Goal: Task Accomplishment & Management: Manage account settings

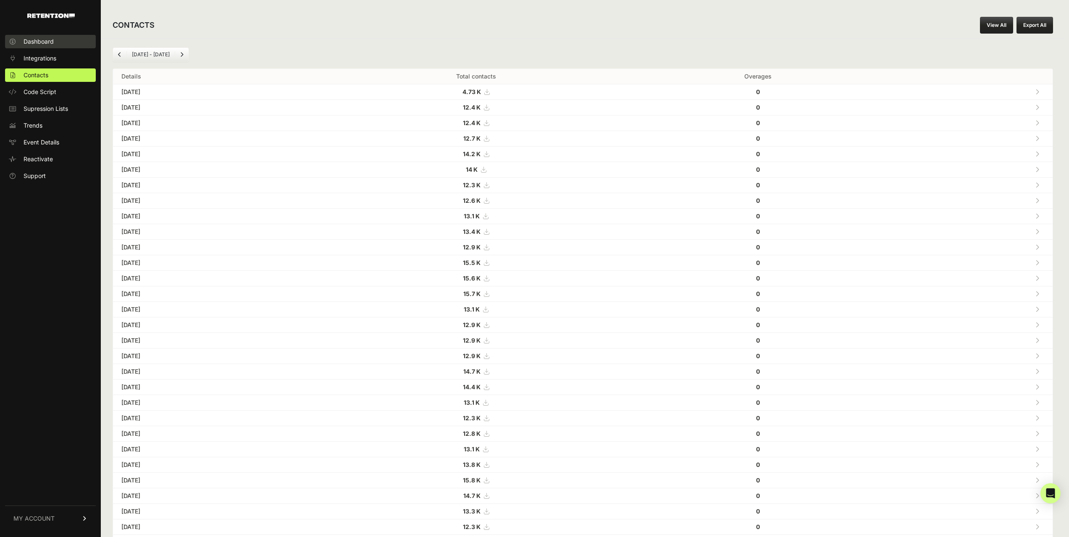
click at [64, 44] on link "Dashboard" at bounding box center [50, 41] width 91 height 13
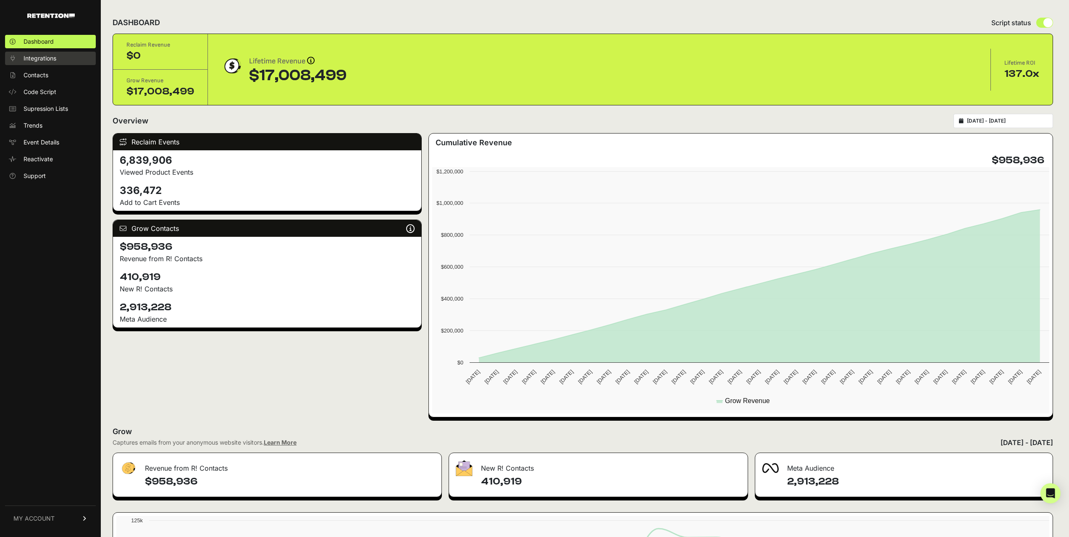
click at [40, 60] on span "Integrations" at bounding box center [40, 58] width 33 height 8
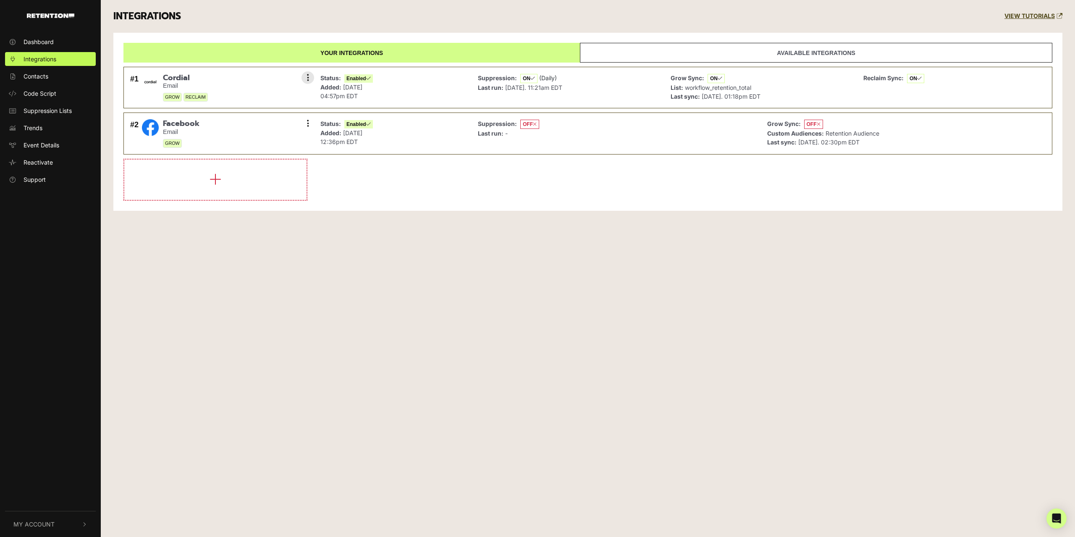
click at [207, 85] on small "Email" at bounding box center [185, 85] width 45 height 7
click at [51, 39] on span "Dashboard" at bounding box center [39, 41] width 30 height 9
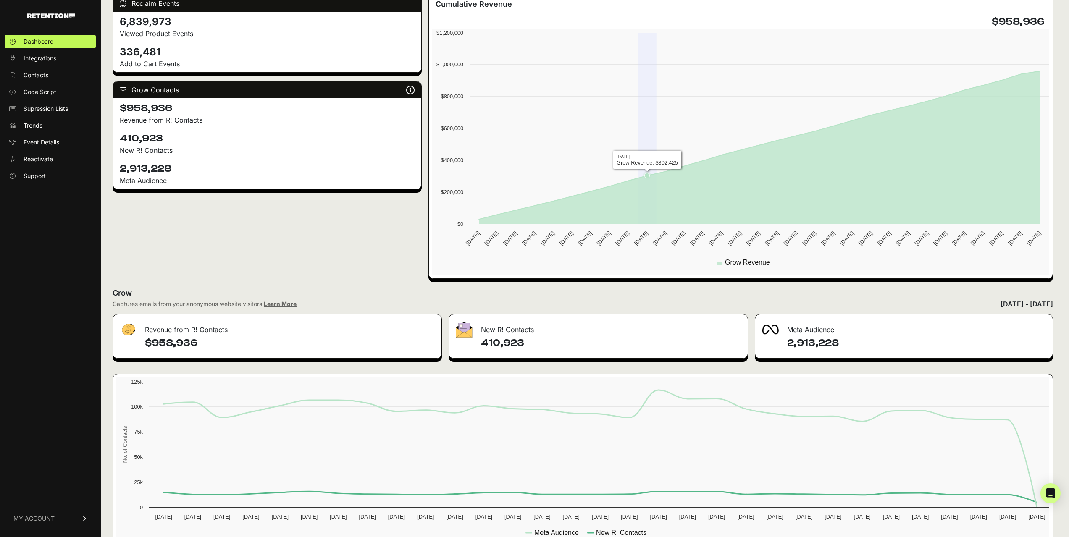
scroll to position [163, 0]
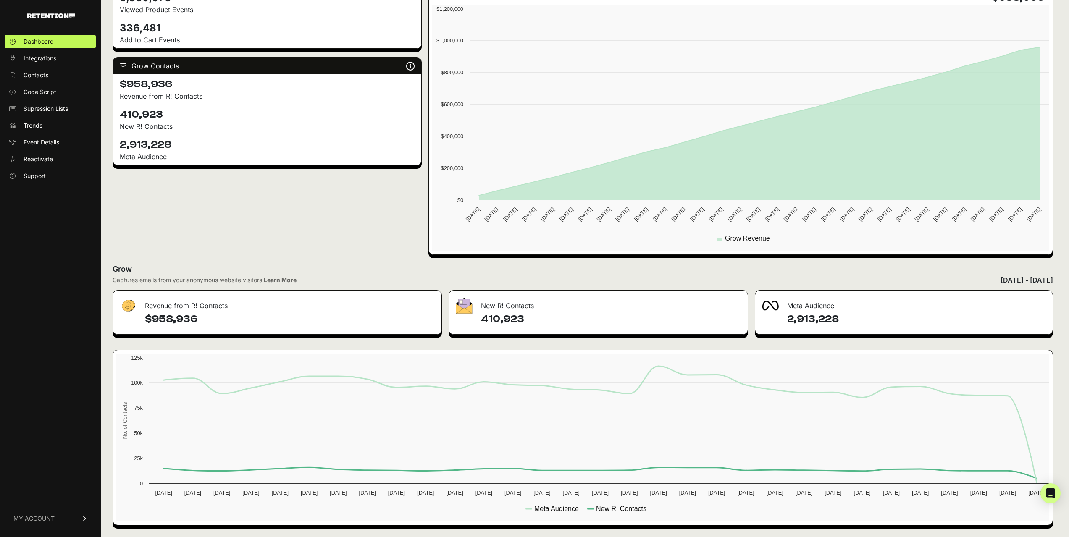
click at [77, 517] on link "MY ACCOUNT" at bounding box center [50, 519] width 91 height 26
click at [71, 443] on link "Account Details" at bounding box center [50, 440] width 91 height 13
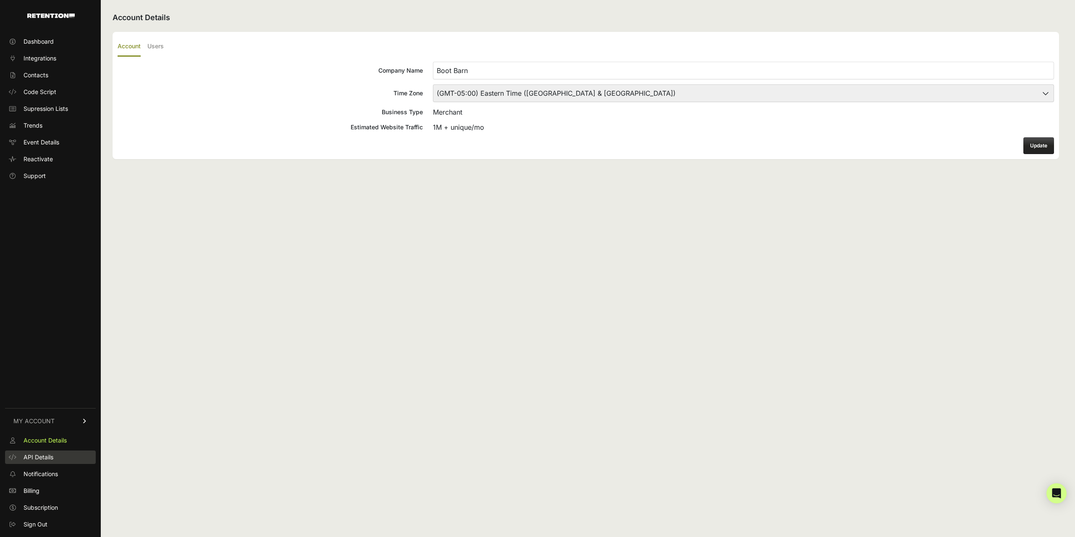
click at [60, 460] on link "API Details" at bounding box center [50, 457] width 91 height 13
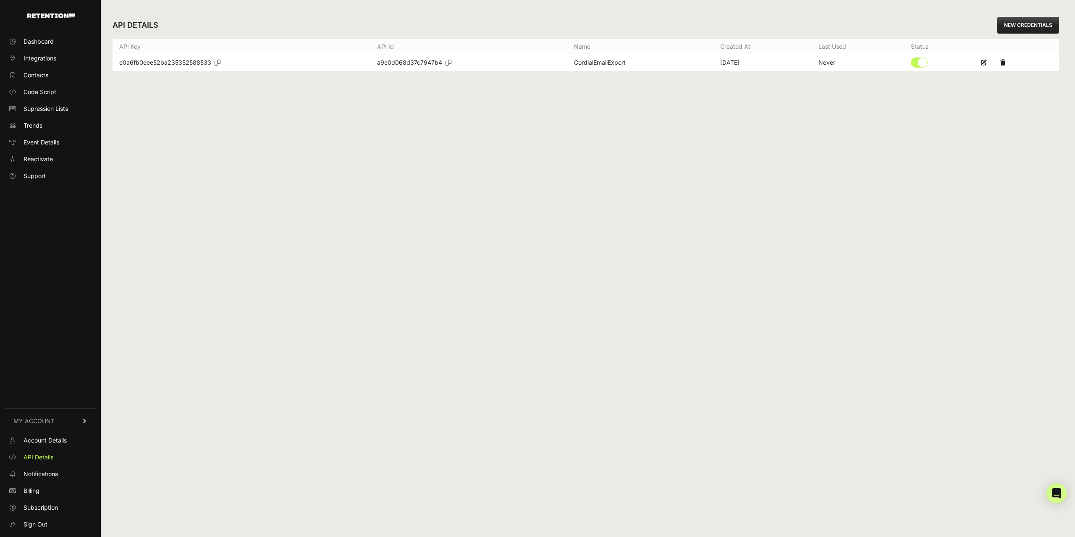
click at [64, 417] on link "MY ACCOUNT" at bounding box center [50, 421] width 91 height 26
click at [37, 519] on span "MY ACCOUNT" at bounding box center [33, 518] width 41 height 8
click at [60, 439] on span "Account Details" at bounding box center [45, 440] width 43 height 8
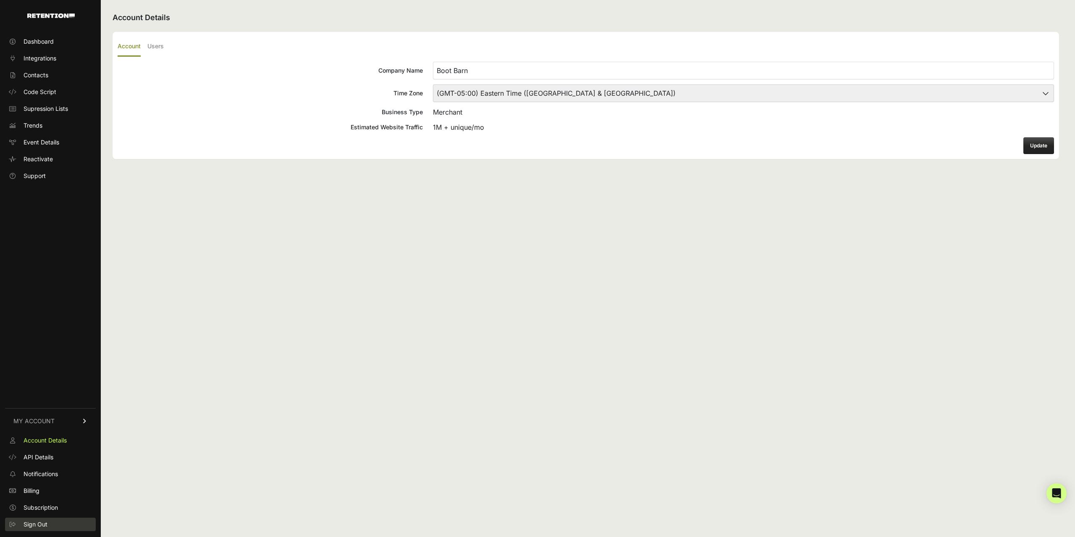
click at [35, 525] on span "Sign Out" at bounding box center [36, 524] width 24 height 8
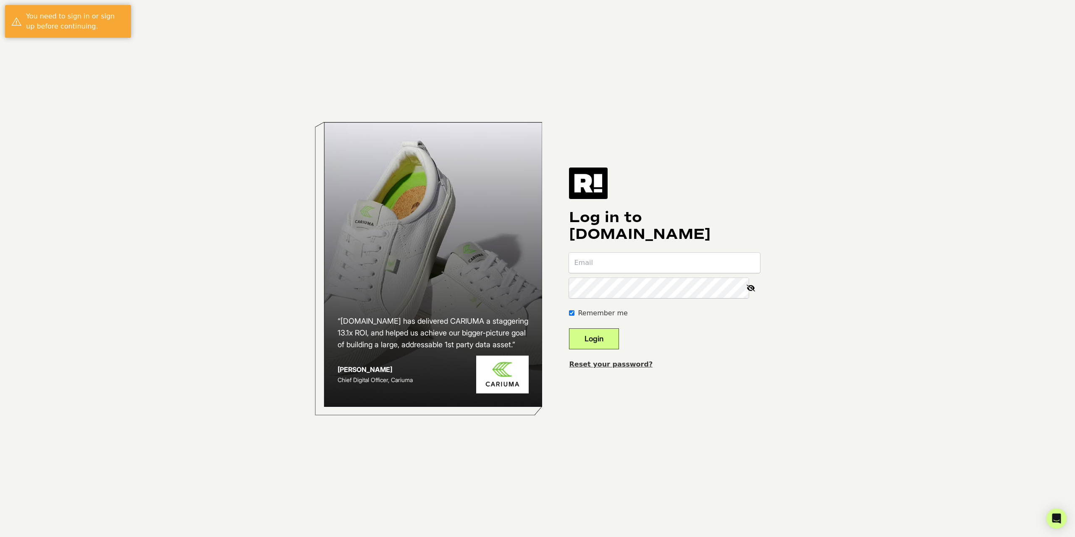
type input "dlaforge@bootbarn.com"
click at [614, 343] on button "Login" at bounding box center [594, 338] width 50 height 21
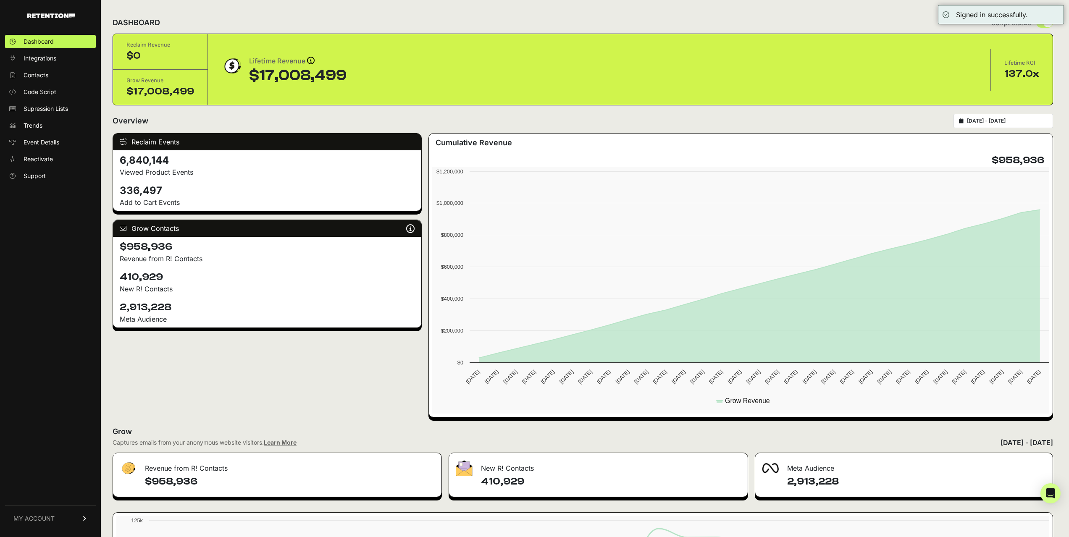
click at [915, 21] on div "DASHBOARD Script status" at bounding box center [583, 23] width 940 height 22
click at [48, 61] on span "Integrations" at bounding box center [40, 58] width 33 height 8
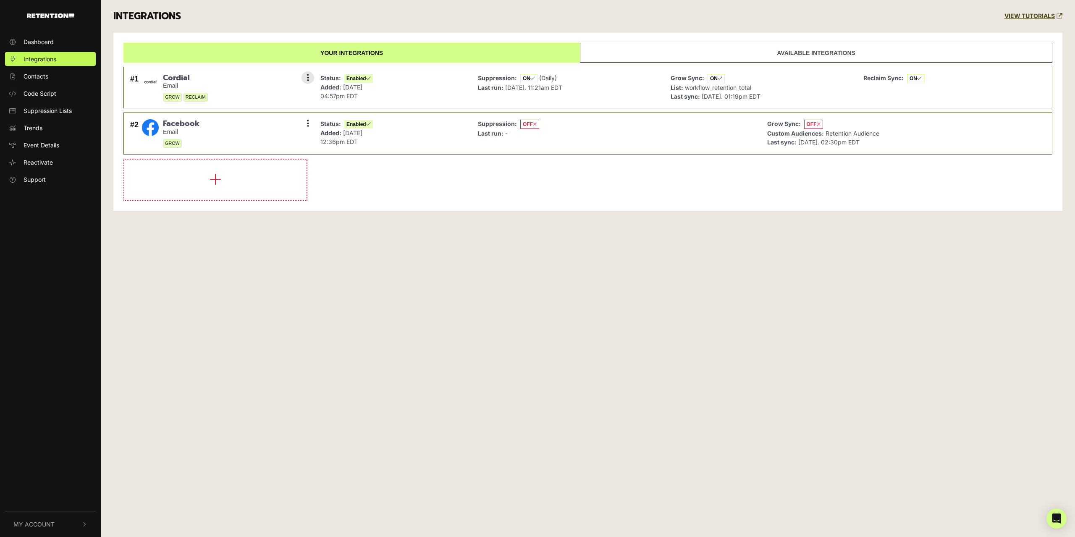
click at [381, 83] on div "Status: Enabled Added: Sep 6, 2023 04:57pm EDT" at bounding box center [392, 87] width 153 height 33
click at [73, 521] on button "My Account" at bounding box center [50, 525] width 91 height 26
click at [40, 525] on span "Sign Out" at bounding box center [36, 523] width 24 height 9
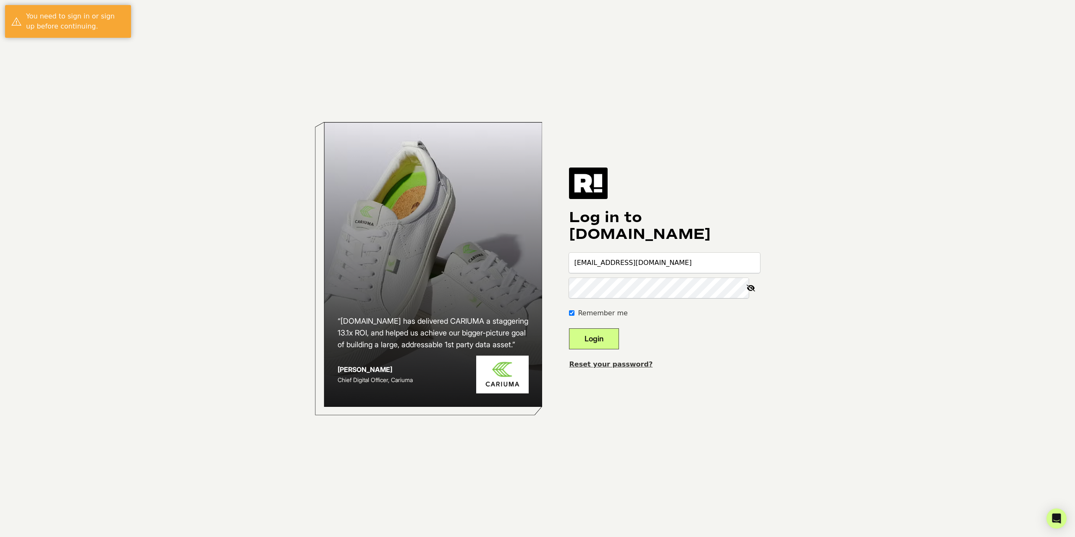
click at [634, 259] on input "[EMAIL_ADDRESS][DOMAIN_NAME]" at bounding box center [664, 263] width 191 height 20
type input "[EMAIL_ADDRESS][DOMAIN_NAME]"
click at [617, 339] on button "Login" at bounding box center [594, 338] width 50 height 21
